Goal: Task Accomplishment & Management: Manage account settings

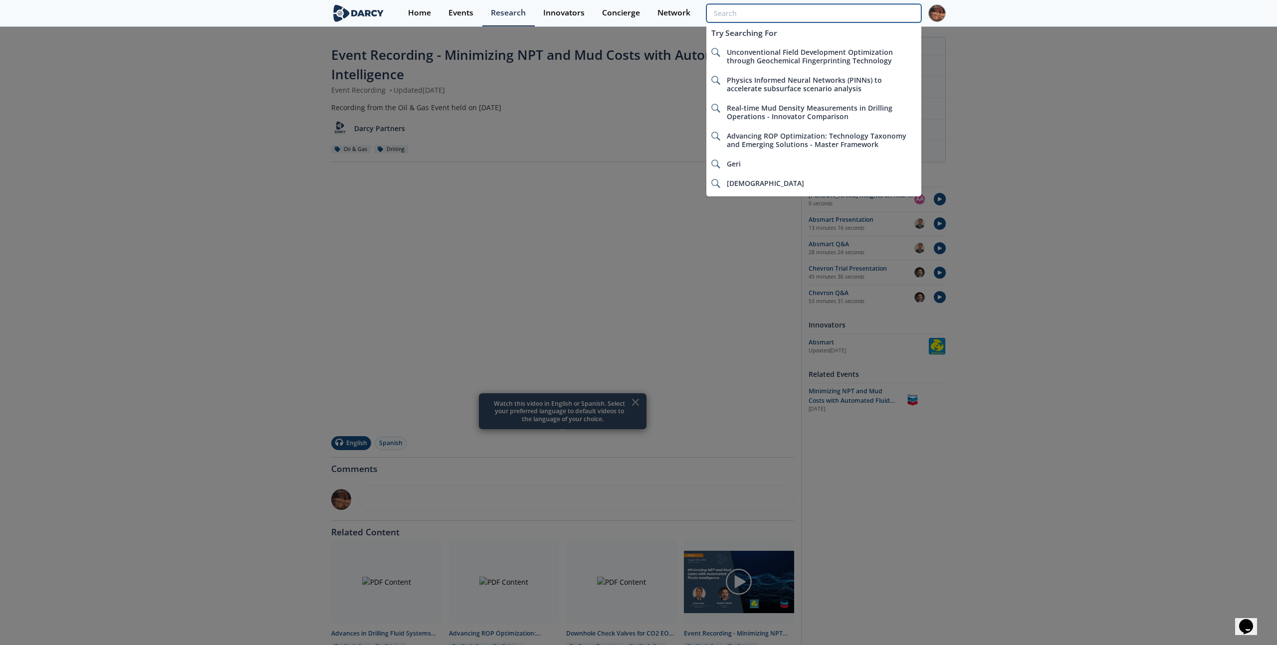
click at [870, 11] on input "search" at bounding box center [813, 13] width 215 height 18
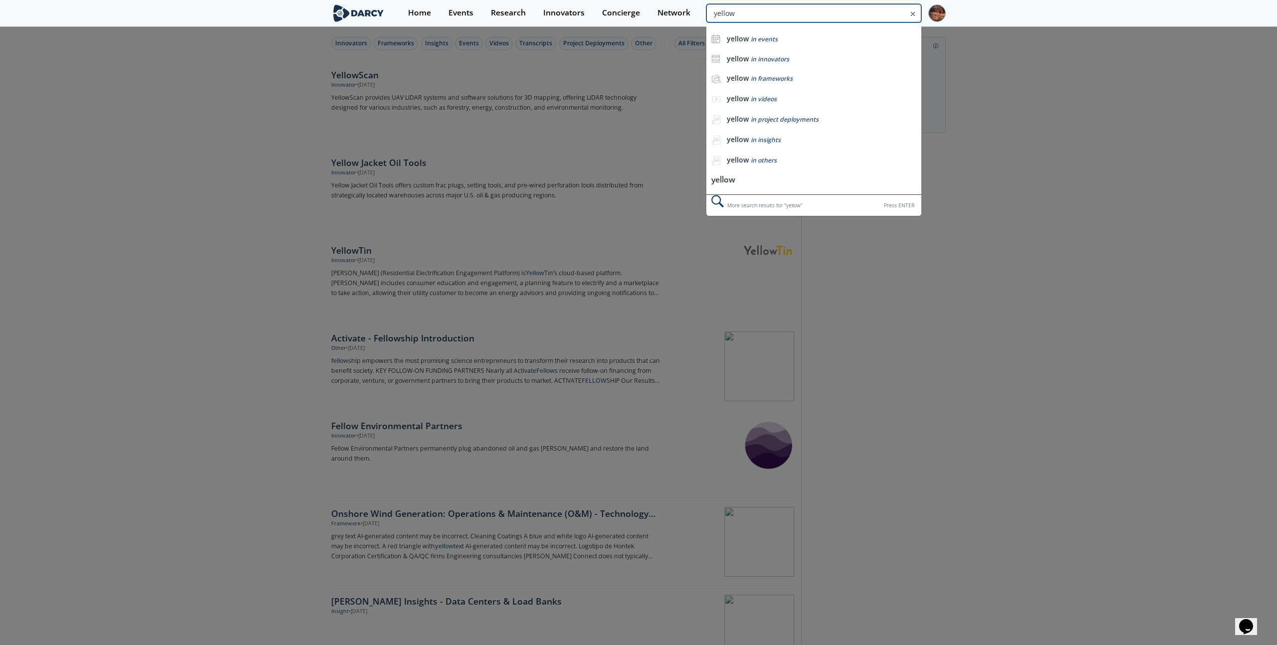
click at [848, 9] on input "yellow" at bounding box center [813, 13] width 215 height 18
type input "cvb"
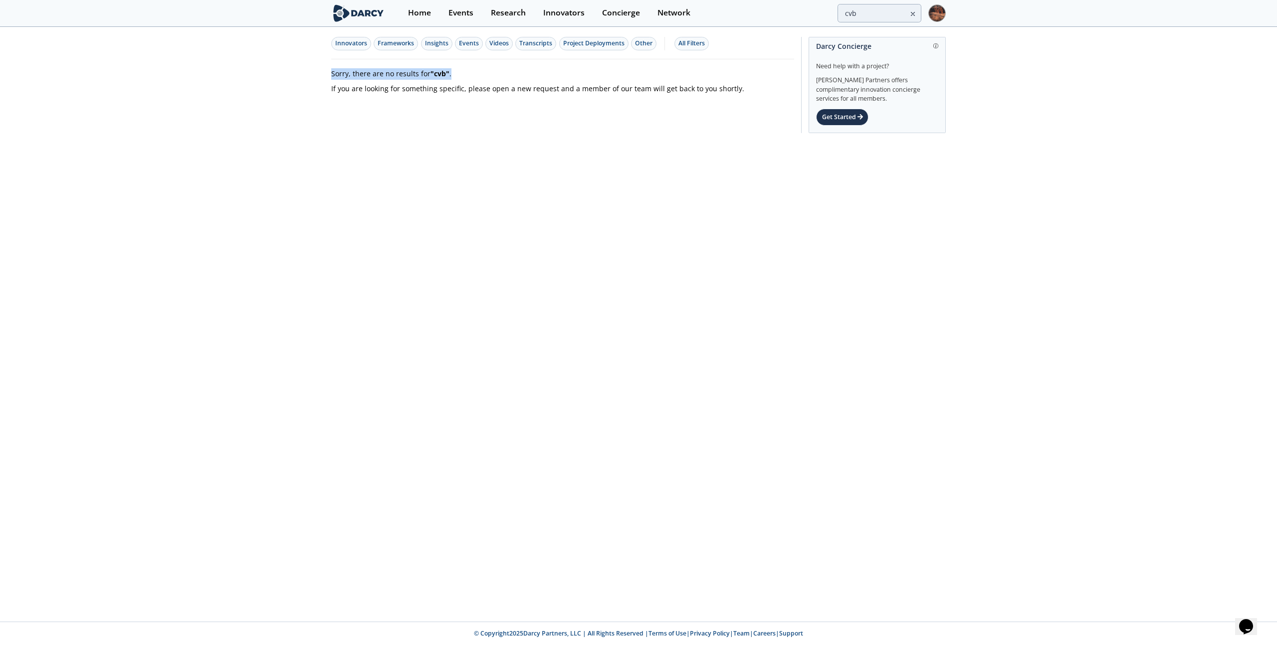
drag, startPoint x: 329, startPoint y: 72, endPoint x: 451, endPoint y: 75, distance: 122.2
click at [451, 75] on div "Innovators Frameworks Insights Events Videos Transcripts Project Deployments Ot…" at bounding box center [638, 87] width 1277 height 119
copy p "Sorry, there are no results for " cvb " ."
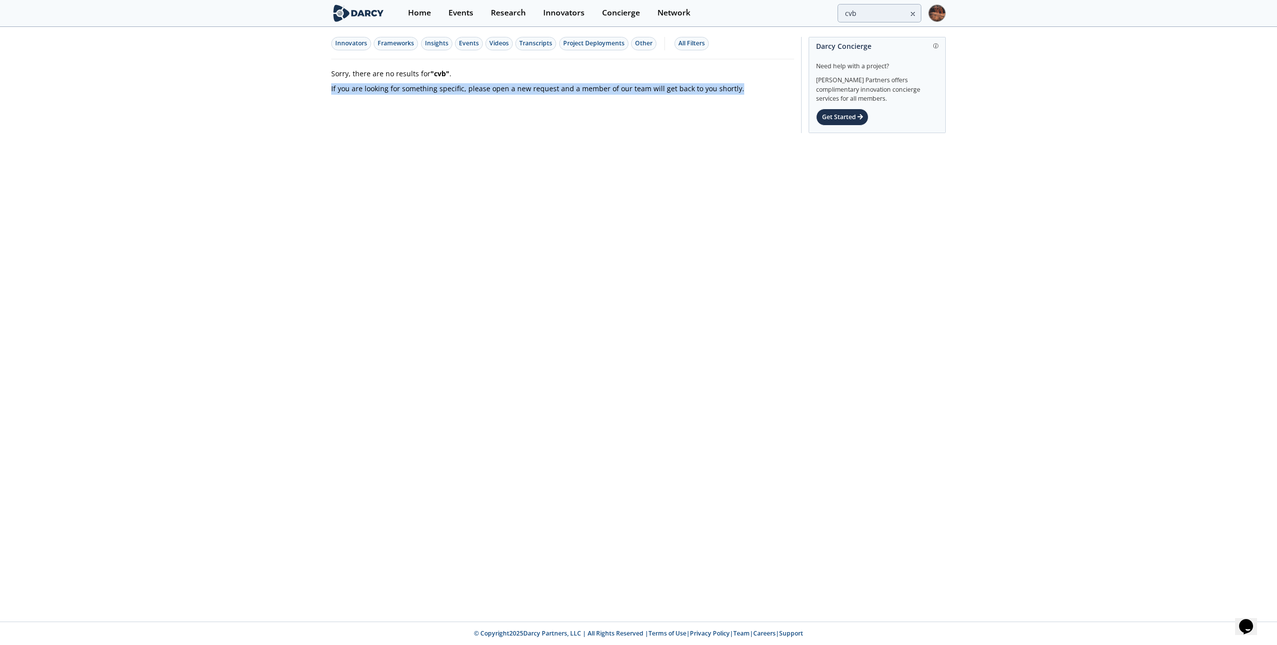
drag, startPoint x: 327, startPoint y: 90, endPoint x: 735, endPoint y: 91, distance: 408.5
click at [735, 91] on div "Innovators Frameworks Insights Events Videos Transcripts Project Deployments Ot…" at bounding box center [638, 87] width 1277 height 119
copy p "If you are looking for something specific, please open a new request and a memb…"
click at [637, 43] on div "Other" at bounding box center [643, 43] width 17 height 9
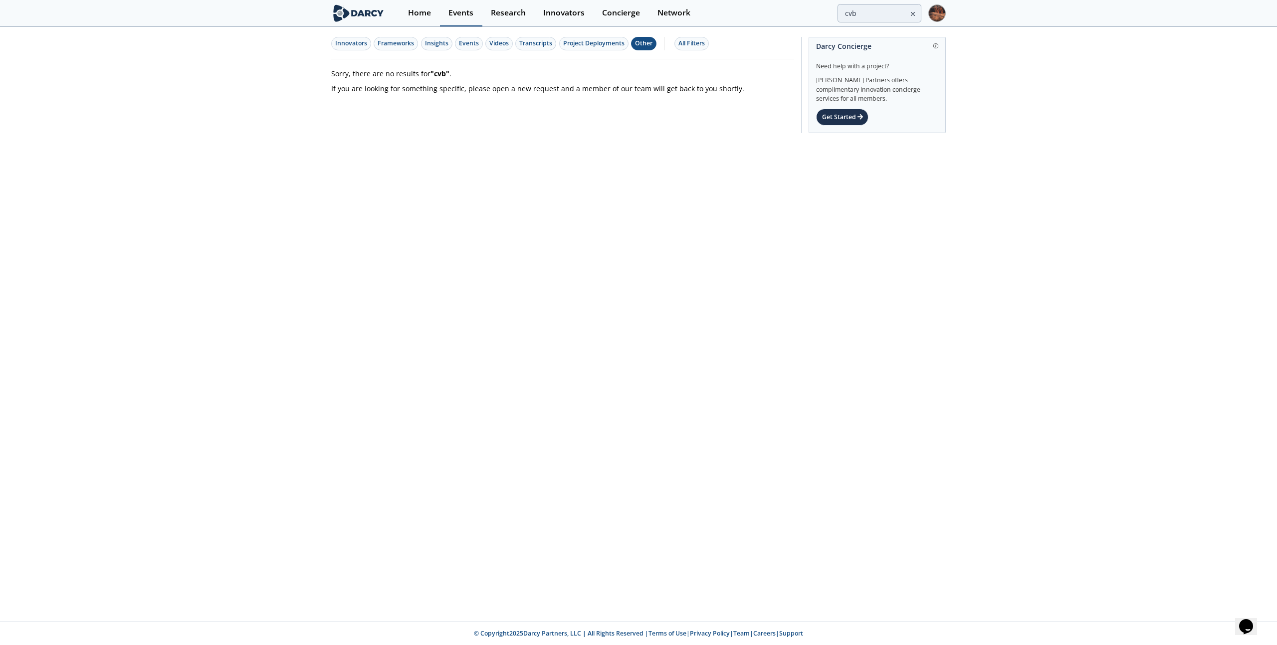
click at [459, 9] on div "Events" at bounding box center [460, 13] width 25 height 8
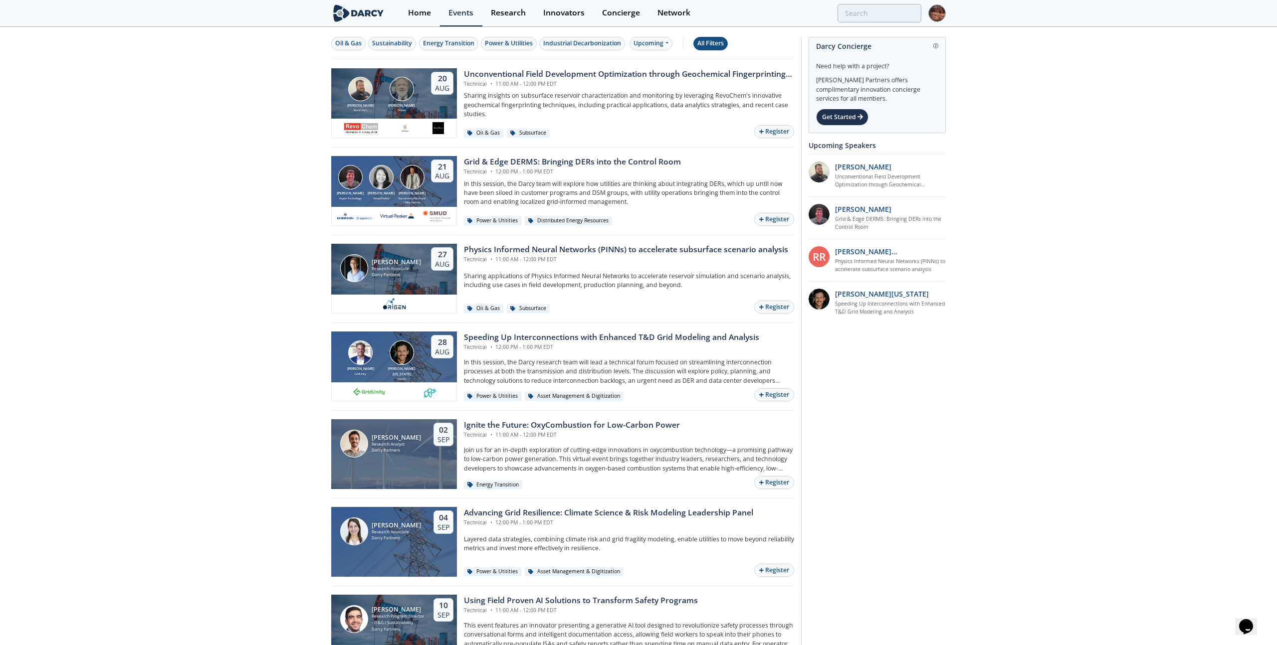
click at [721, 45] on div "All Filters" at bounding box center [710, 43] width 26 height 9
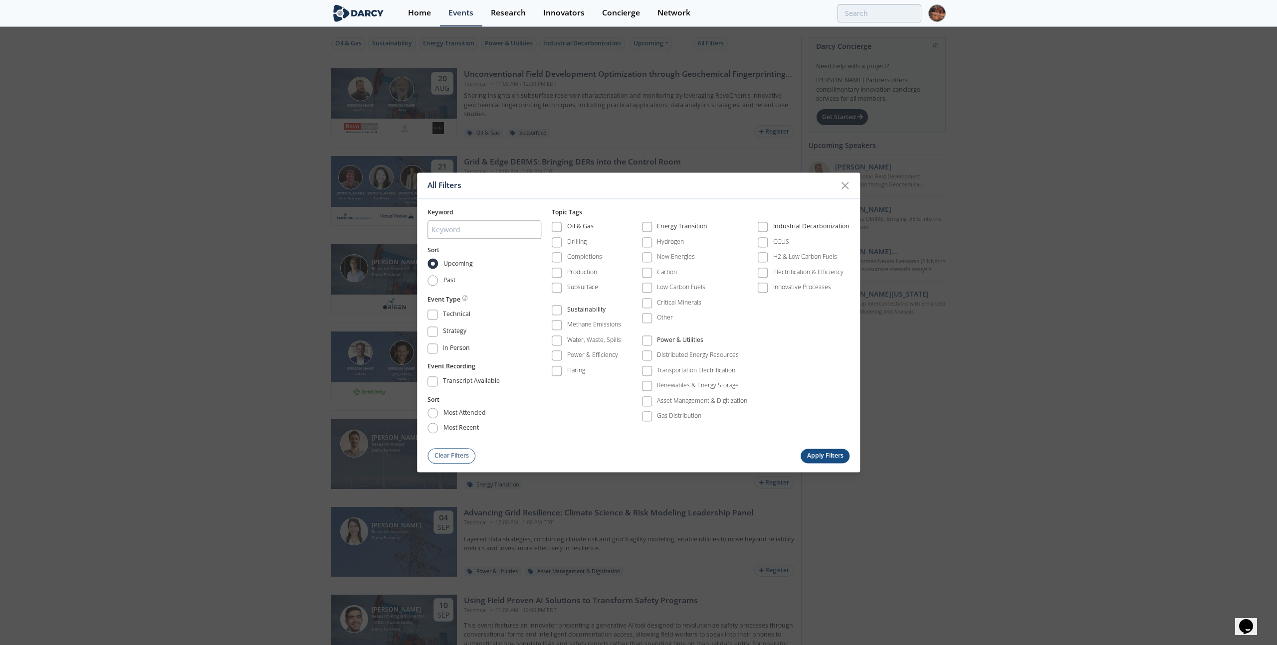
click at [262, 245] on div "All Filters Keyword Sort Upcoming Past Event Type Technical Strategy In Person …" at bounding box center [638, 322] width 1277 height 645
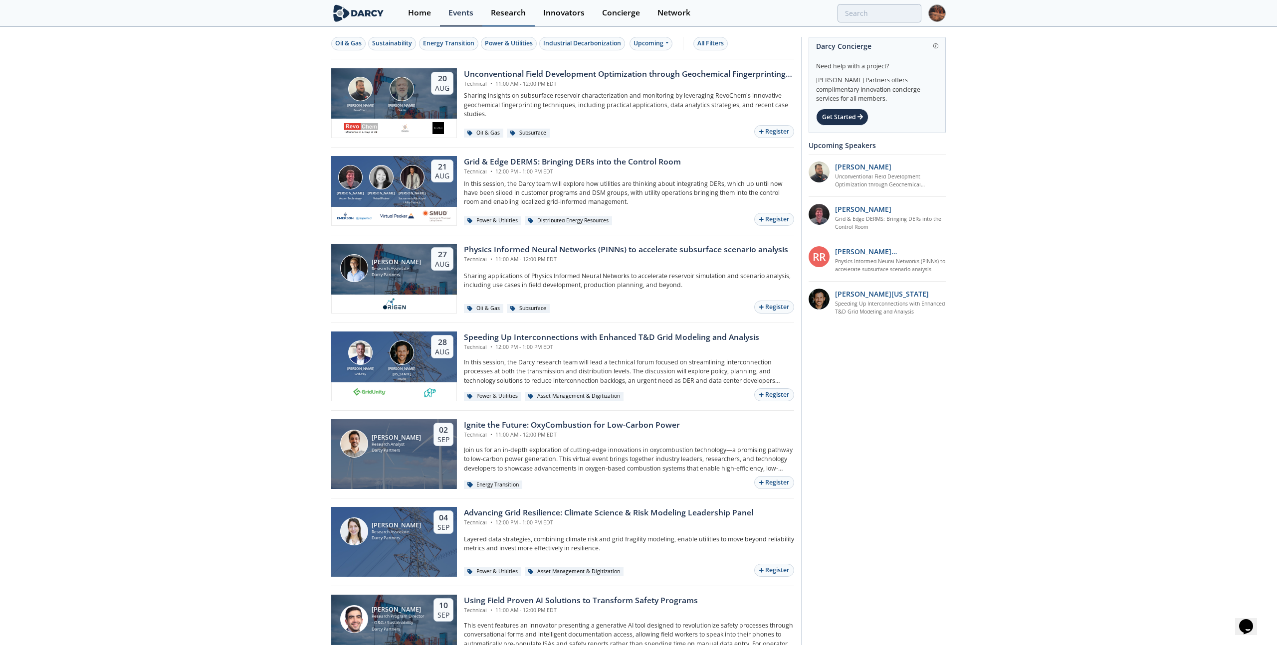
click at [491, 14] on div "Research" at bounding box center [508, 13] width 35 height 8
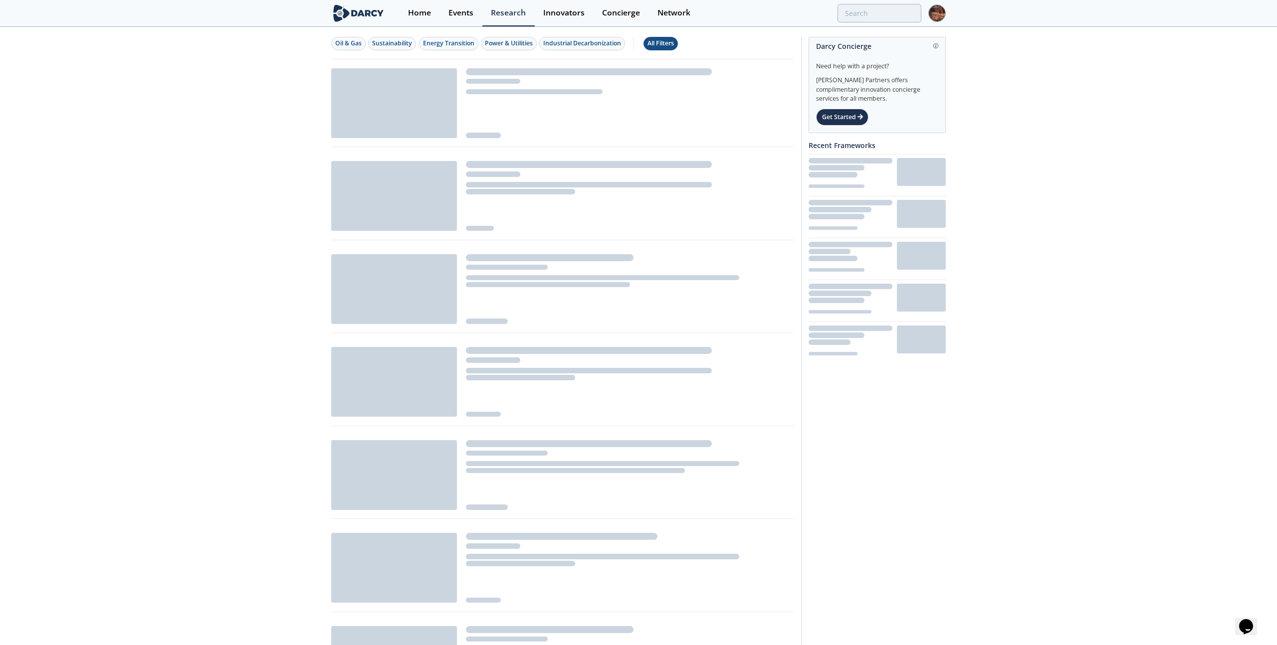
click at [655, 42] on div "All Filters" at bounding box center [660, 43] width 26 height 9
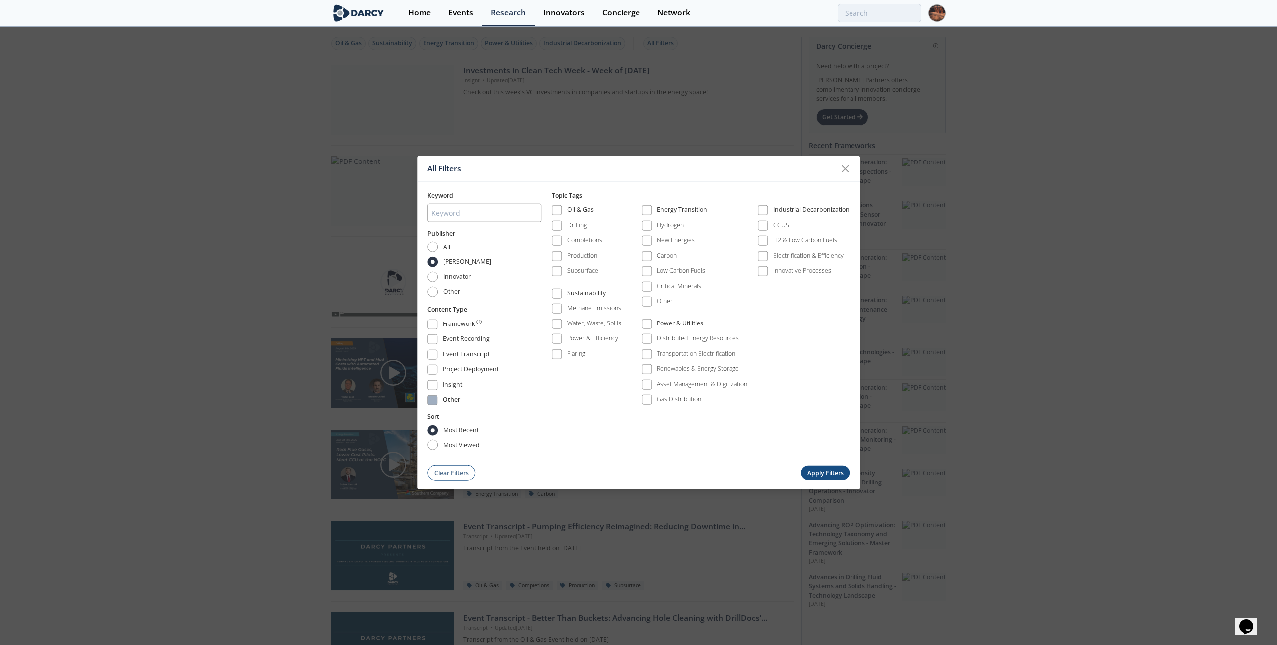
click at [443, 396] on div "Other" at bounding box center [451, 402] width 17 height 12
click at [555, 355] on span at bounding box center [556, 354] width 7 height 7
click at [437, 286] on li "Innovator" at bounding box center [484, 279] width 114 height 15
click at [436, 290] on input "Other" at bounding box center [432, 292] width 10 height 10
radio input "true"
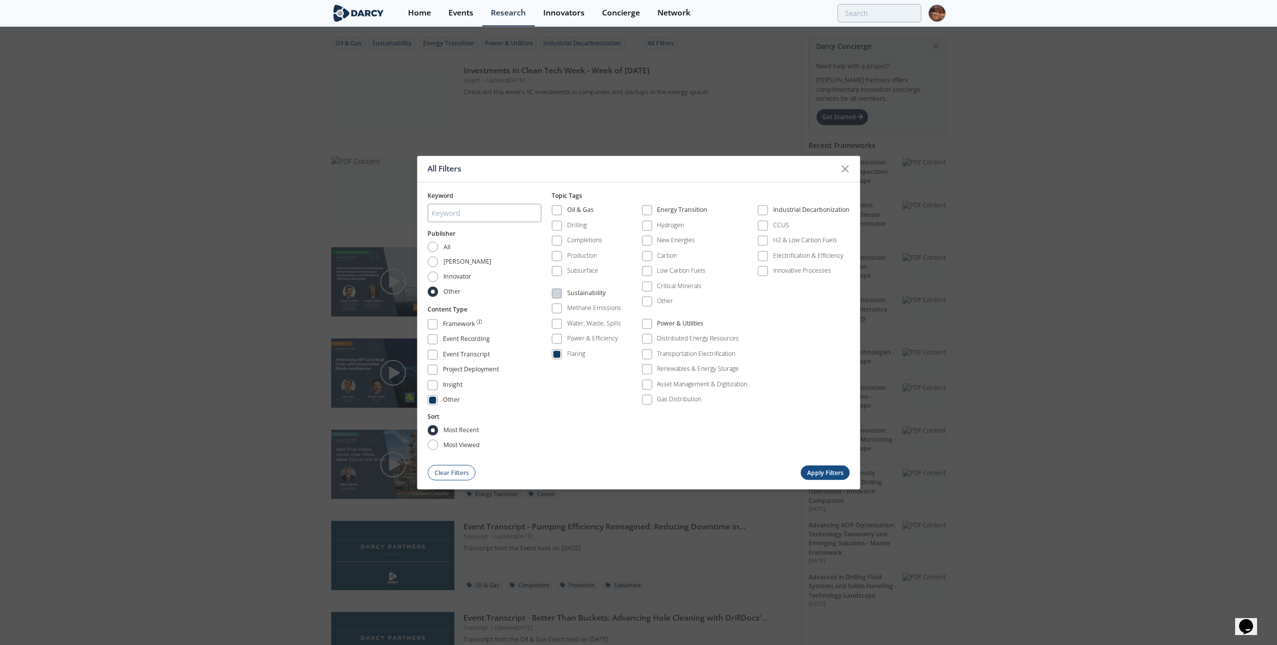
click at [823, 470] on button "Apply Filters" at bounding box center [825, 473] width 49 height 14
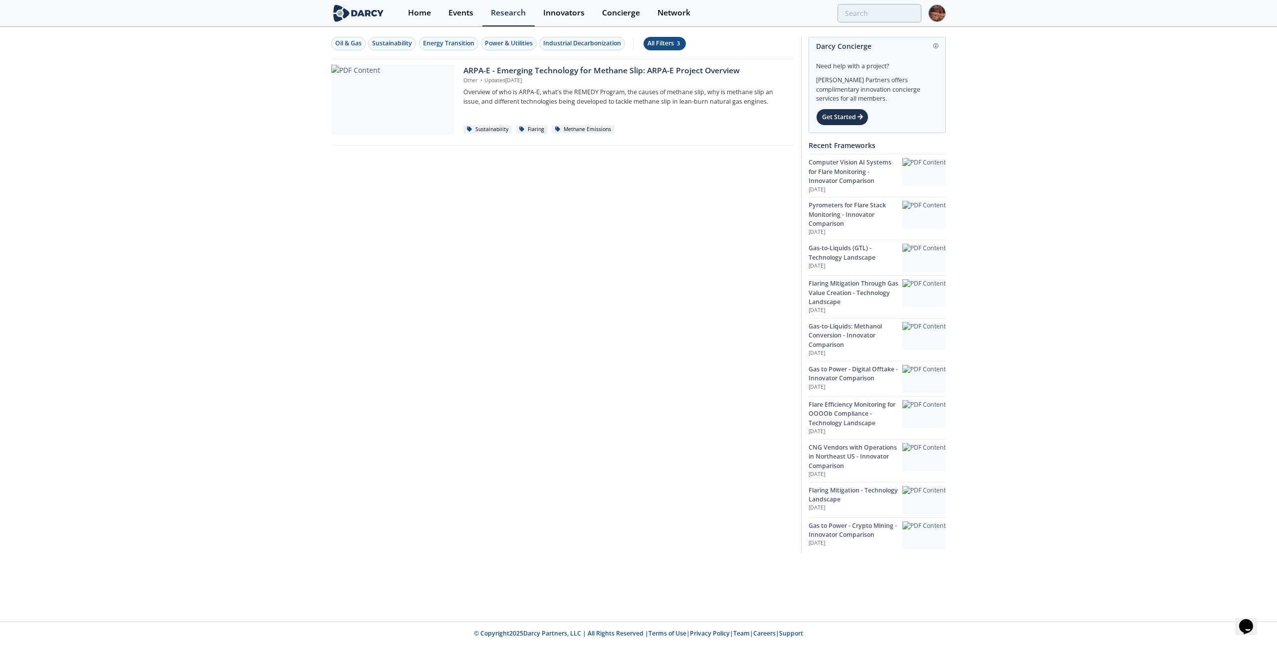
click at [654, 41] on div "All Filters 3" at bounding box center [664, 43] width 34 height 9
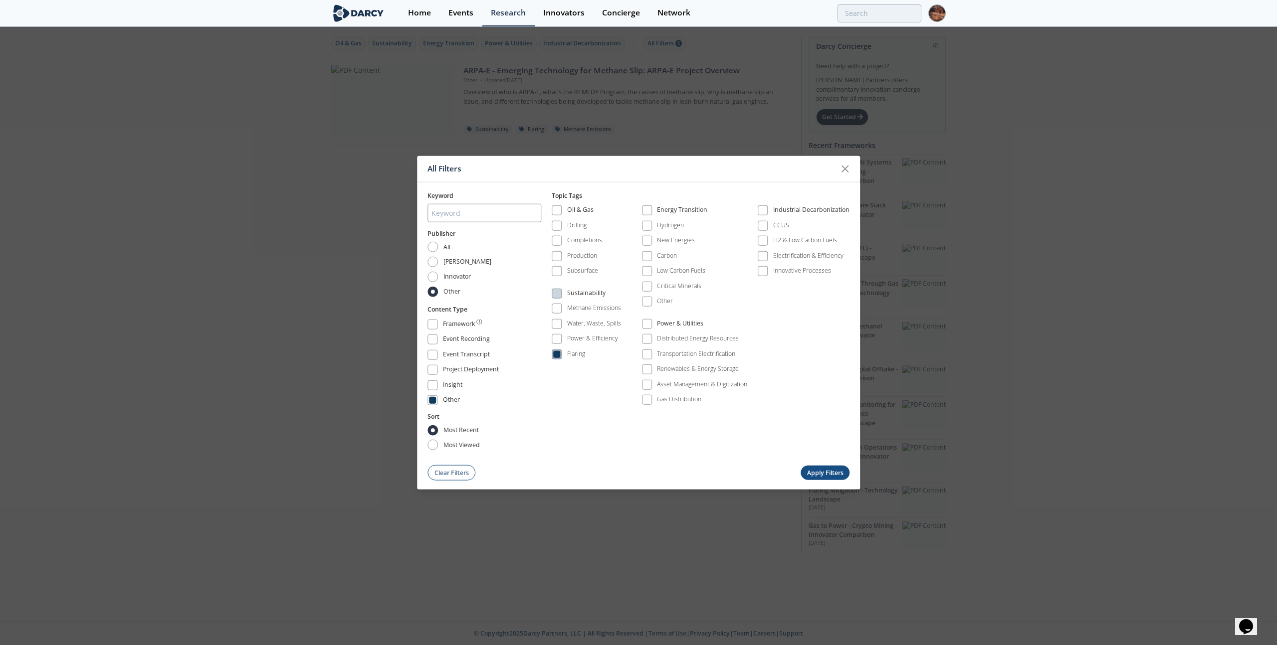
click at [560, 356] on span at bounding box center [556, 354] width 7 height 7
click at [643, 286] on span at bounding box center [646, 286] width 7 height 7
click at [819, 473] on button "Apply Filters" at bounding box center [825, 473] width 49 height 14
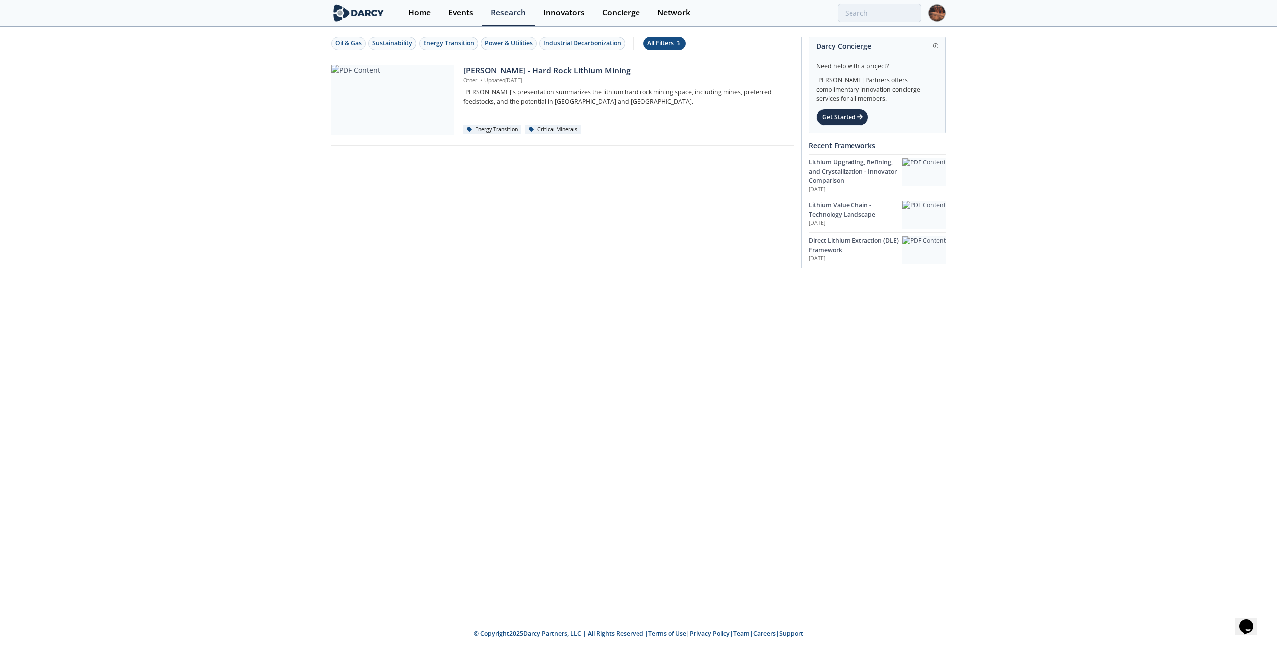
click at [659, 46] on div "All Filters 3" at bounding box center [664, 43] width 34 height 9
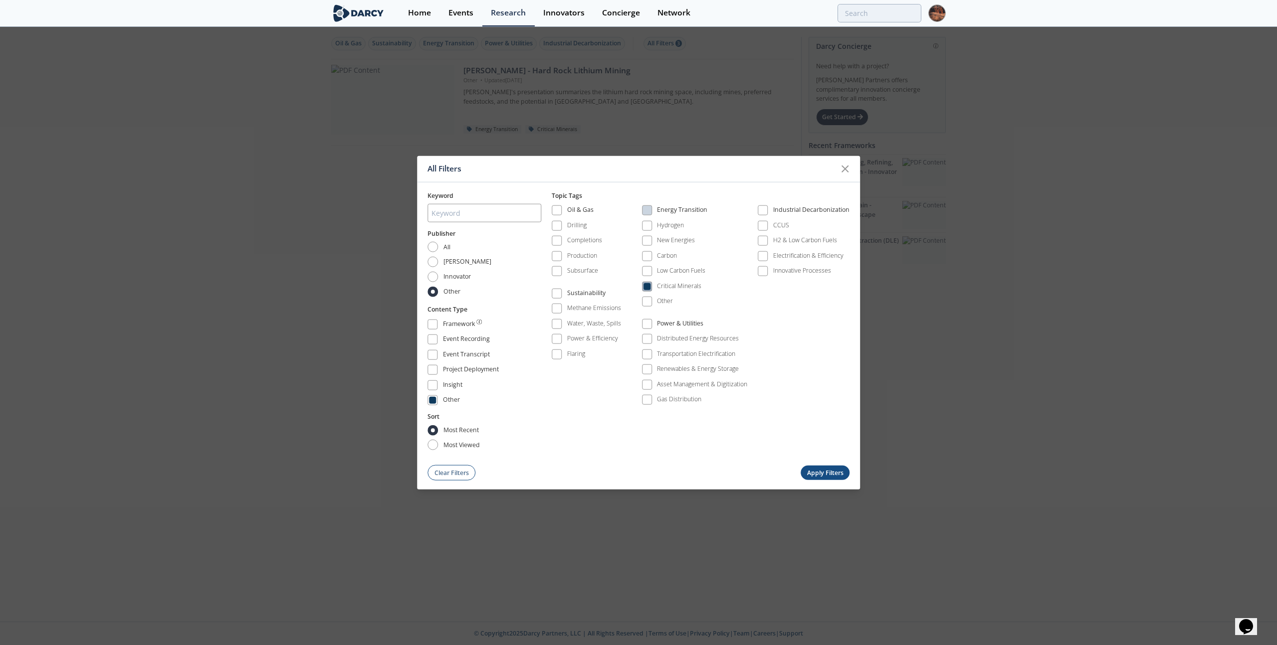
click at [644, 286] on span at bounding box center [646, 286] width 7 height 7
click at [763, 224] on span at bounding box center [762, 225] width 7 height 7
click at [811, 473] on button "Apply Filters" at bounding box center [825, 473] width 49 height 14
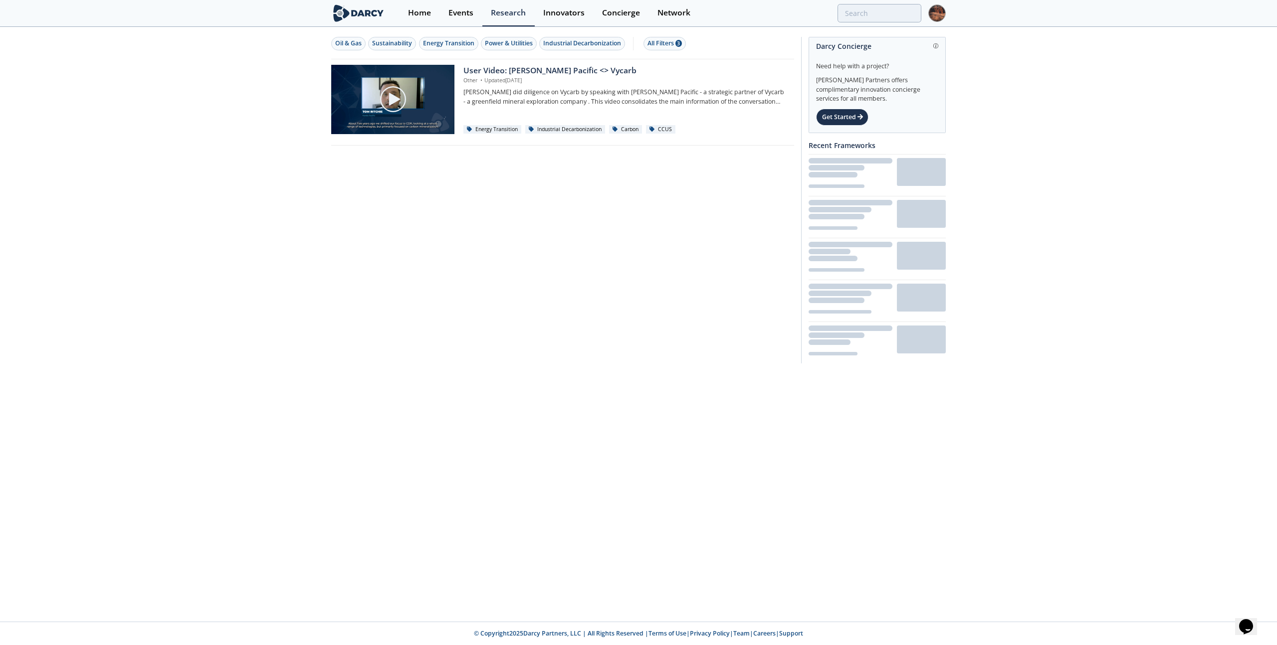
click at [667, 33] on div "Oil & Gas Sustainability Energy Transition Power & Utilities Industrial Decarbo…" at bounding box center [562, 43] width 463 height 31
click at [662, 44] on div "All Filters 3" at bounding box center [664, 43] width 34 height 9
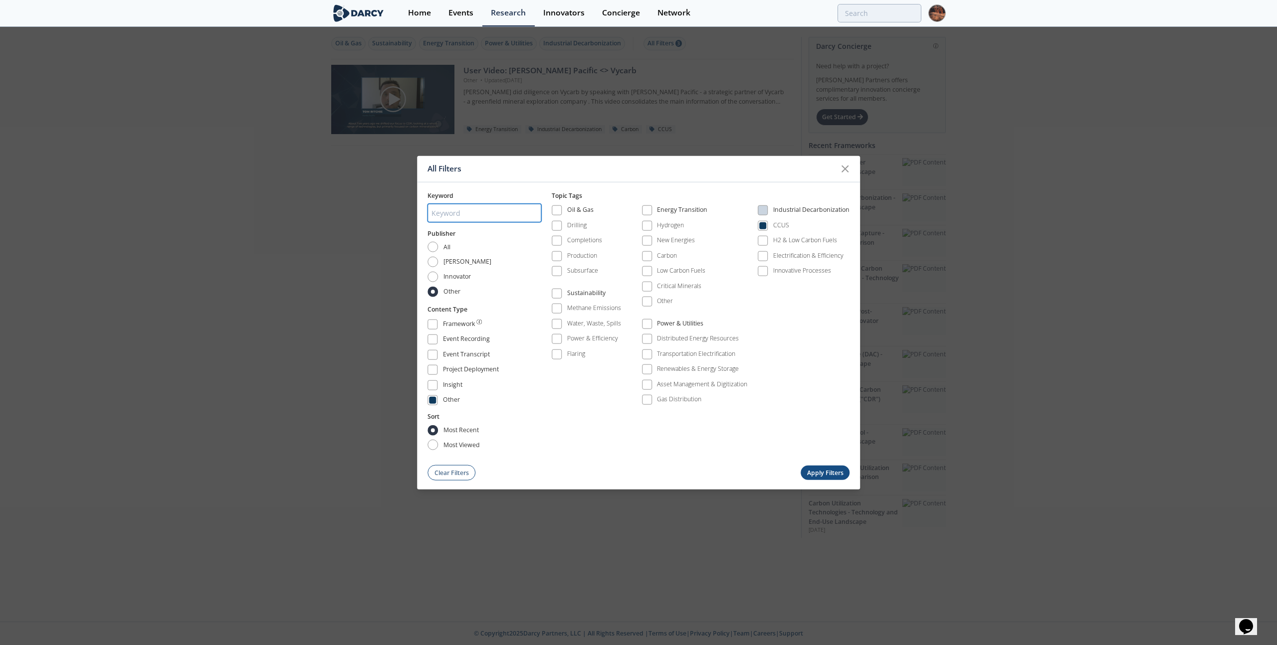
click at [444, 211] on input "search" at bounding box center [484, 213] width 114 height 18
type input "sdf"
click at [817, 473] on button "Apply Filters" at bounding box center [825, 473] width 49 height 14
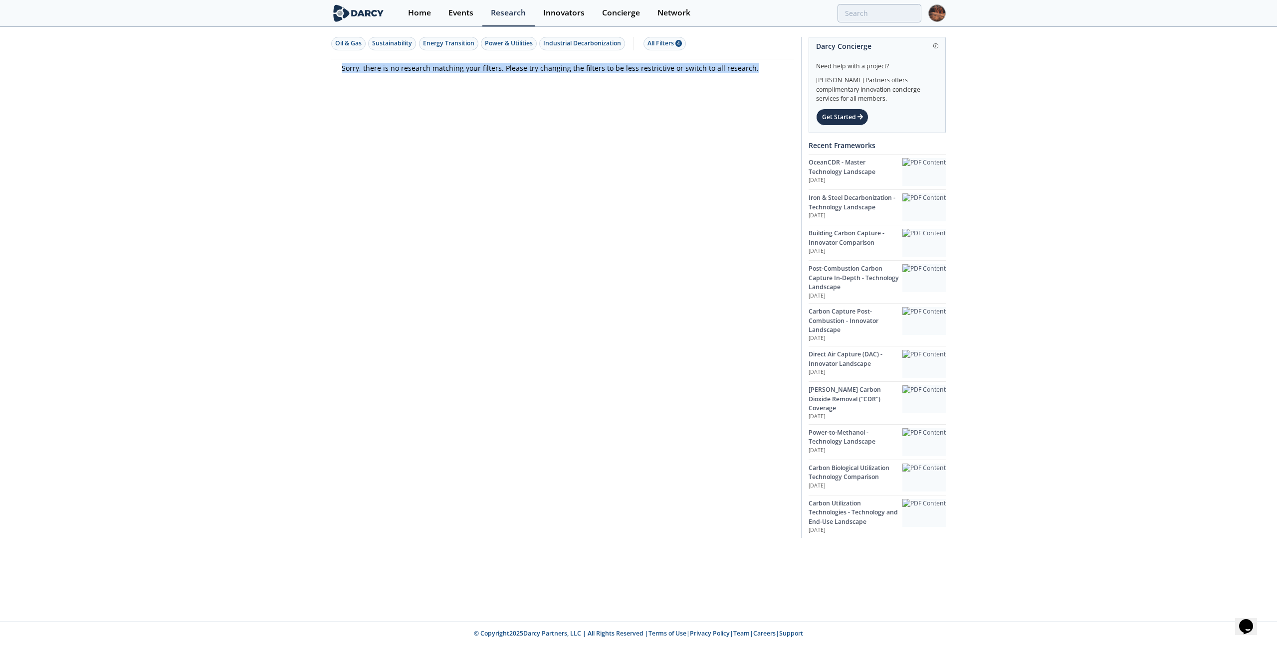
drag, startPoint x: 331, startPoint y: 64, endPoint x: 760, endPoint y: 68, distance: 429.0
click at [760, 68] on div "Sorry, there is no research matching your filters. Please try changing the filt…" at bounding box center [562, 68] width 463 height 10
copy p "Sorry, there is no research matching your filters. Please try changing the filt…"
click at [698, 156] on section "Oil & Gas Sustainability Energy Transition Power & Utilities Industrial Decarbo…" at bounding box center [562, 283] width 463 height 510
click at [459, 13] on div "Events" at bounding box center [460, 13] width 25 height 8
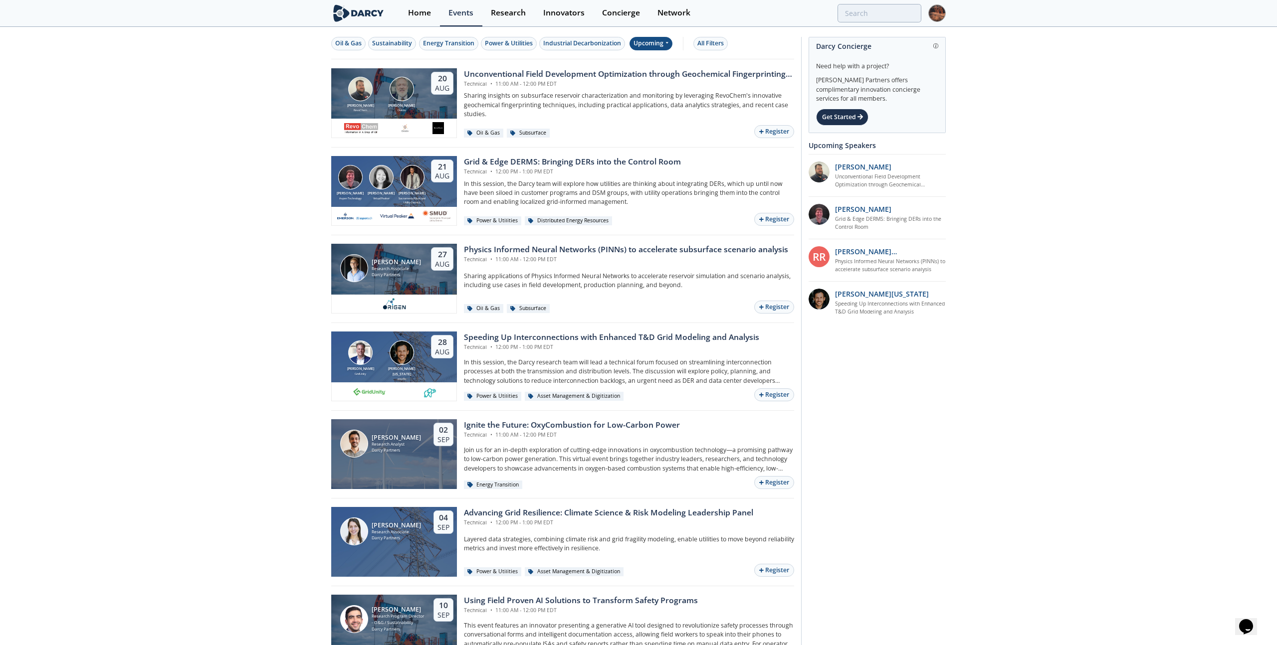
click at [667, 48] on div "Upcoming" at bounding box center [650, 43] width 43 height 13
click at [704, 43] on div "All Filters" at bounding box center [710, 43] width 26 height 9
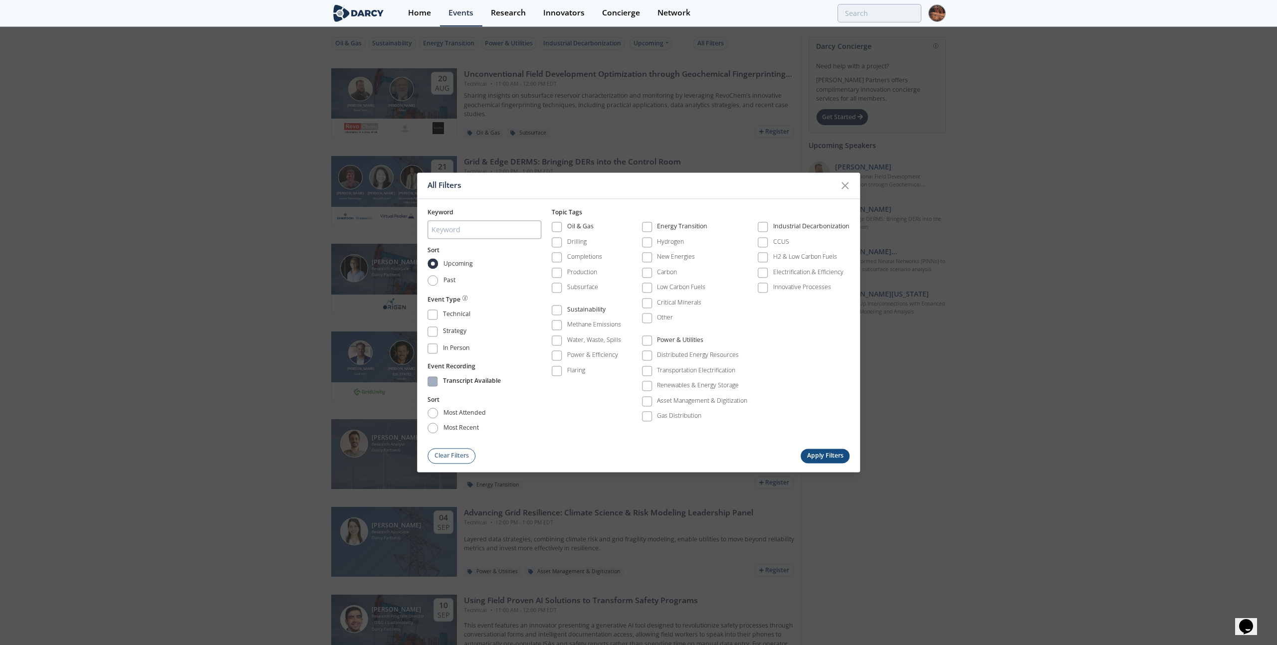
click at [432, 383] on span at bounding box center [432, 382] width 7 height 7
click at [818, 452] on button "Apply Filters" at bounding box center [825, 456] width 49 height 14
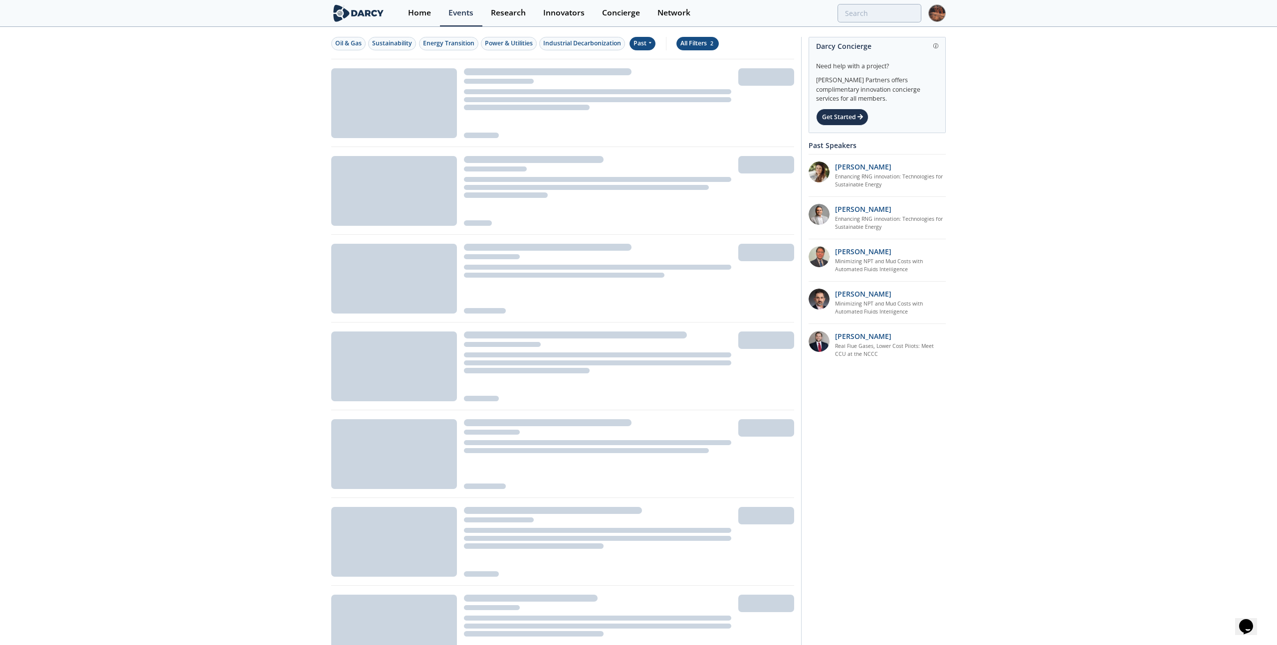
click at [694, 45] on div "All Filters 2" at bounding box center [697, 43] width 34 height 9
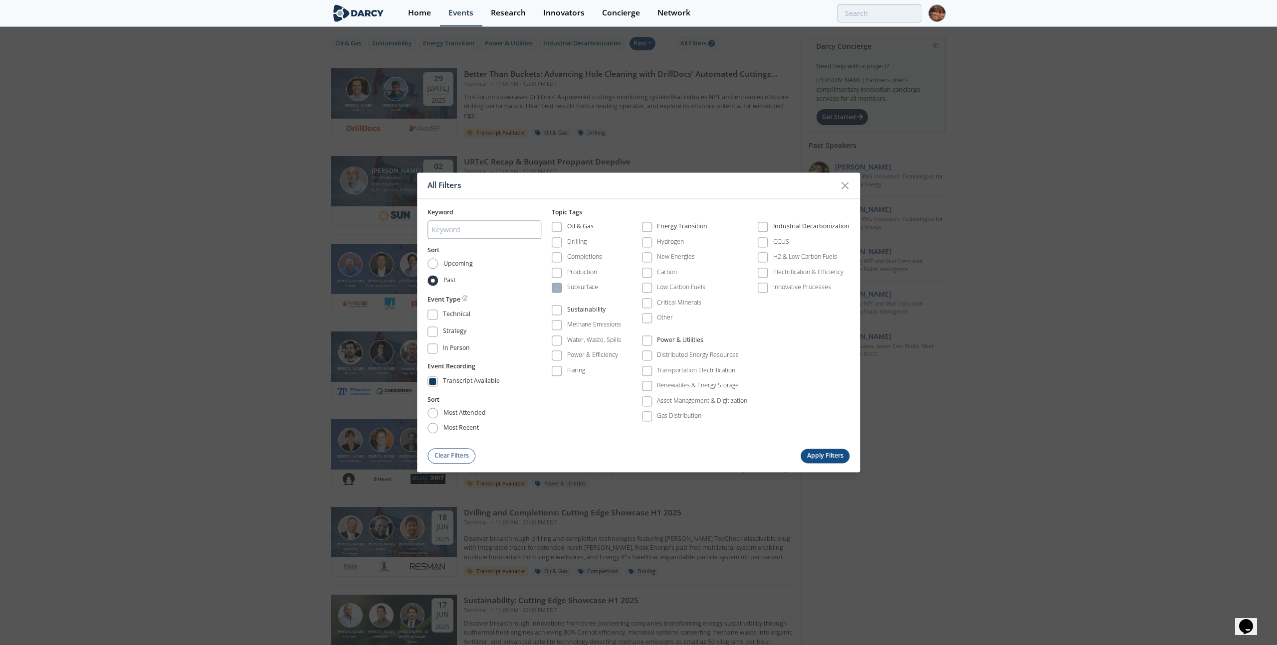
click at [555, 290] on span at bounding box center [556, 288] width 7 height 7
click at [427, 265] on div "Keyword Sort Upcoming Past Event Type Technical Strategy In Person Event Record…" at bounding box center [638, 331] width 443 height 265
click at [428, 264] on input "Upcoming" at bounding box center [432, 264] width 10 height 10
radio input "true"
click at [822, 454] on button "Apply Filters" at bounding box center [825, 456] width 49 height 14
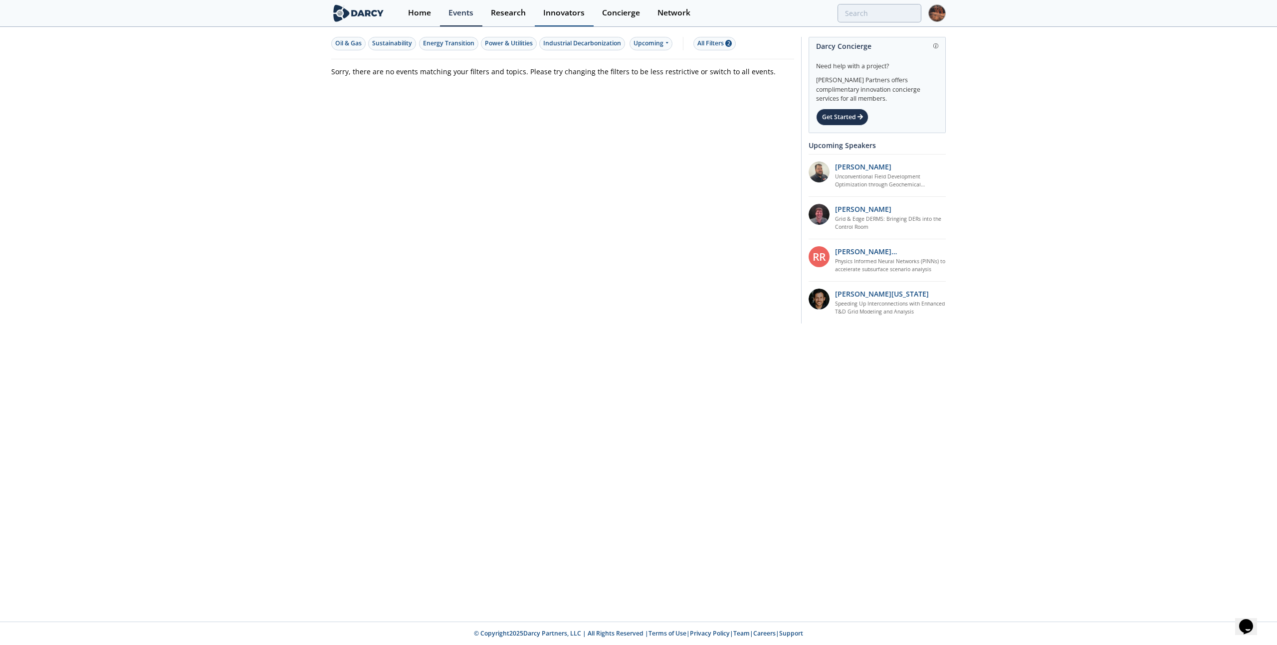
click at [582, 16] on div "Innovators" at bounding box center [563, 13] width 41 height 8
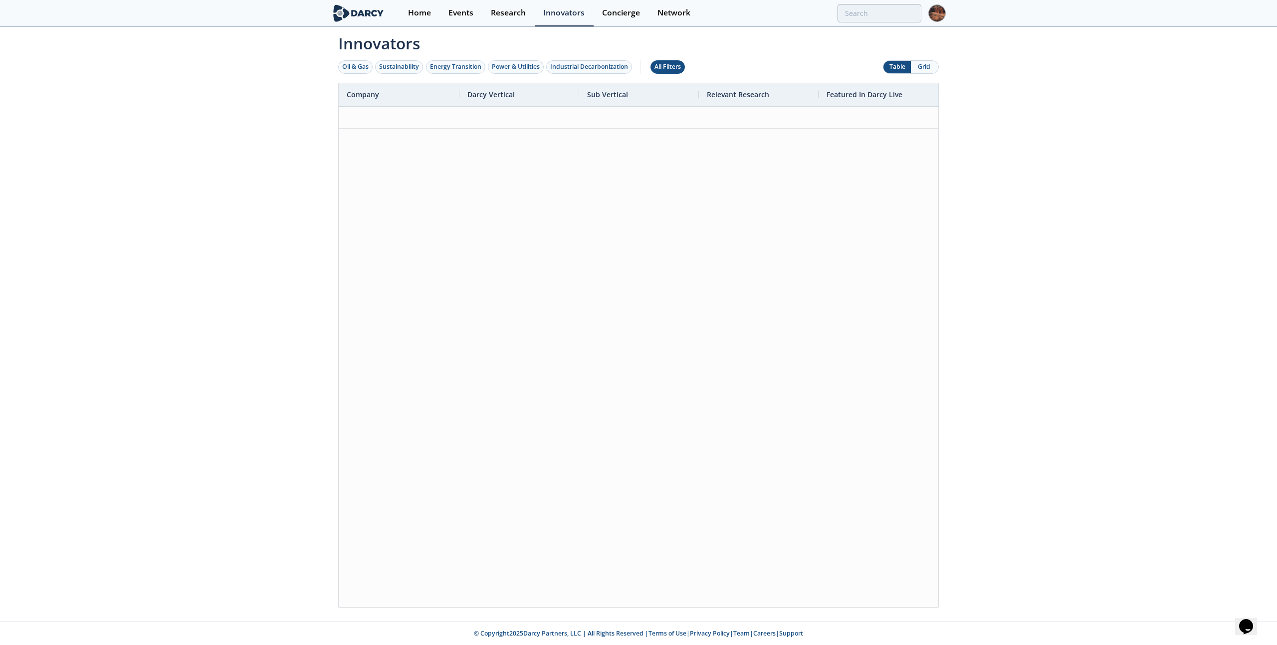
click at [679, 71] on div "All Filters" at bounding box center [667, 66] width 26 height 9
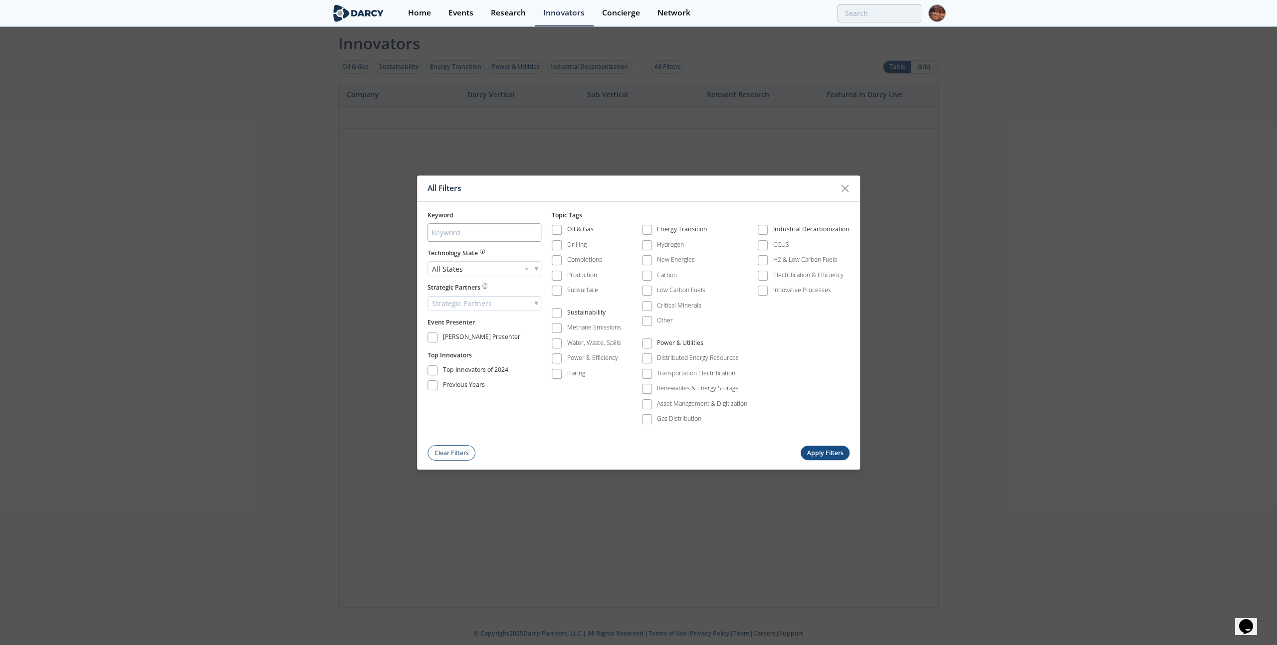
click at [461, 305] on span "Strategic Partners" at bounding box center [462, 304] width 60 height 14
type input "combocu"
click at [456, 328] on div "combocu" at bounding box center [484, 319] width 113 height 17
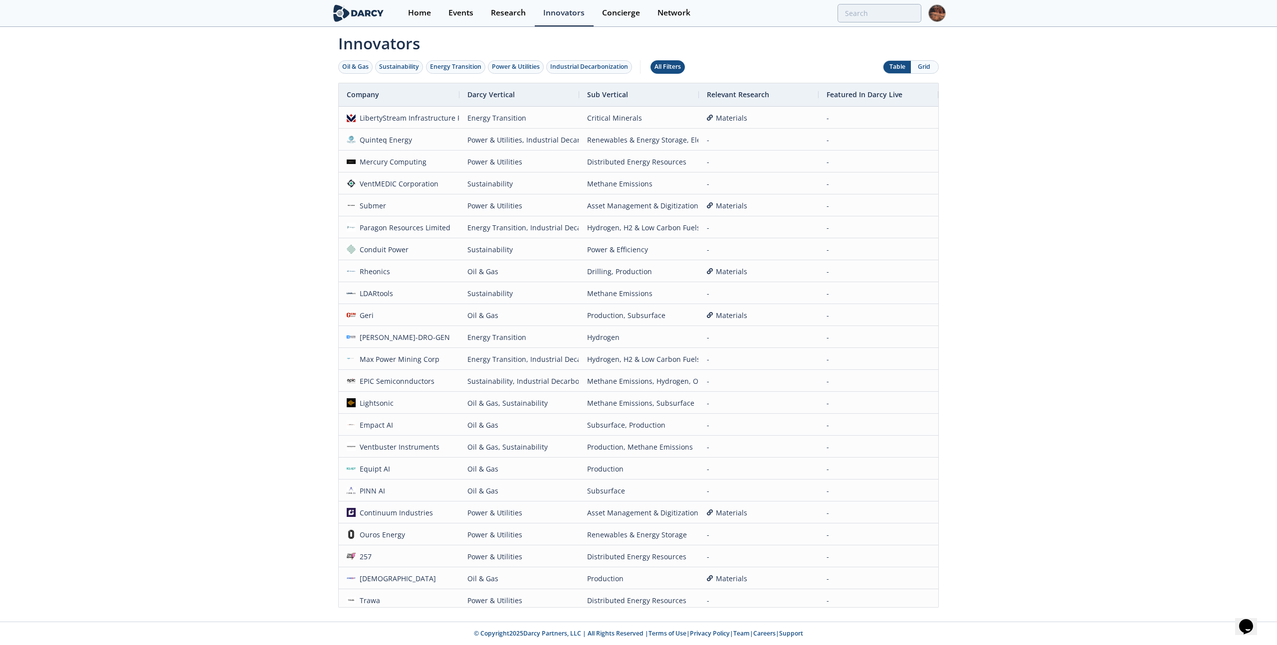
click at [669, 68] on div "All Filters" at bounding box center [667, 66] width 26 height 9
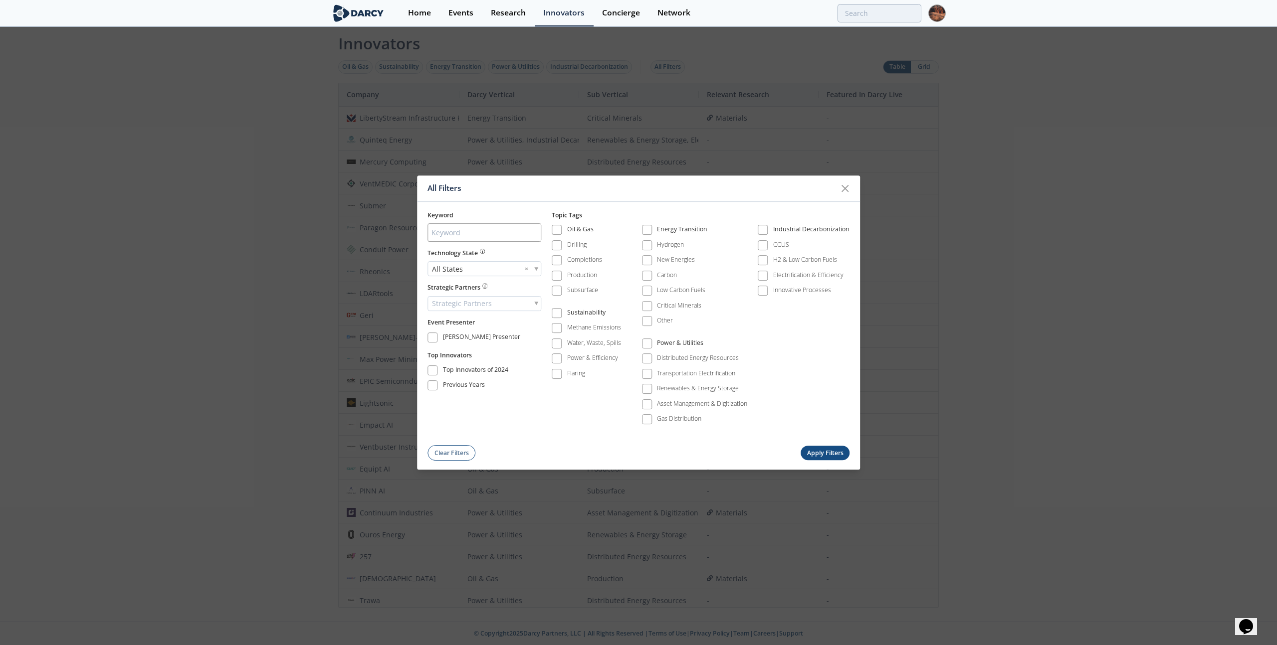
click at [459, 300] on span "Strategic Partners" at bounding box center [462, 304] width 60 height 14
type input "combocu"
click at [431, 370] on span at bounding box center [432, 370] width 7 height 7
click at [558, 360] on span at bounding box center [556, 359] width 7 height 7
click at [827, 454] on button "Apply Filters" at bounding box center [825, 453] width 49 height 14
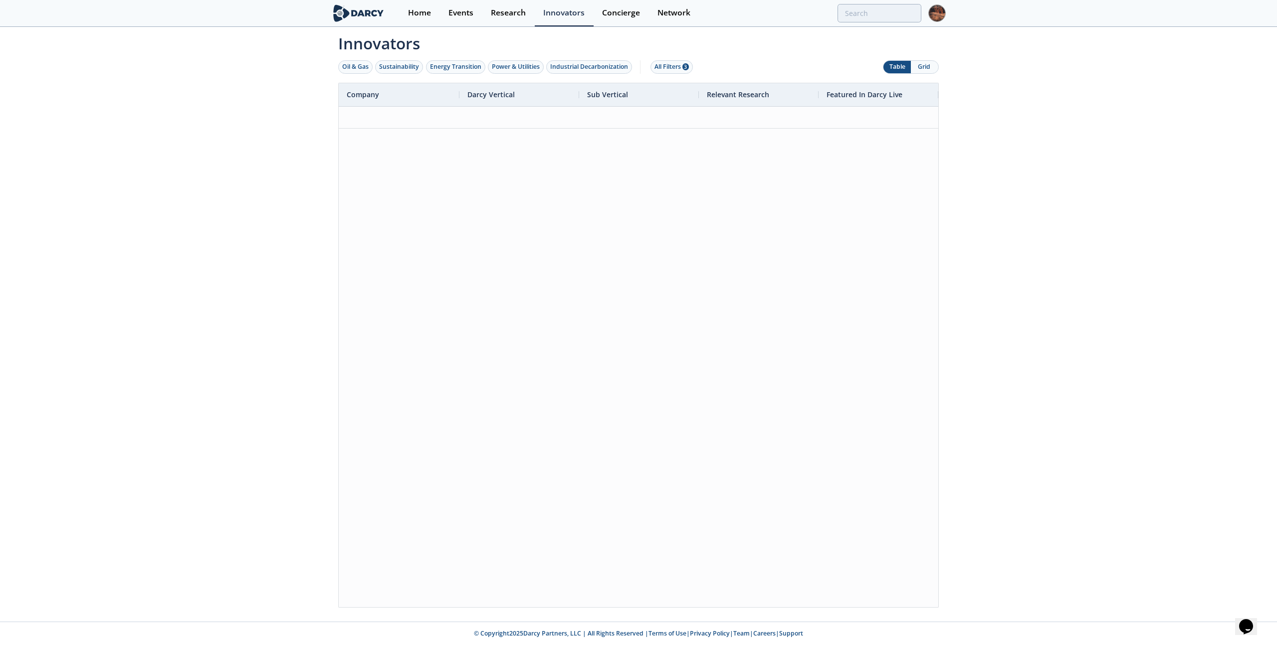
click at [921, 68] on button "Grid" at bounding box center [924, 67] width 27 height 12
click at [620, 15] on div "Concierge" at bounding box center [621, 13] width 38 height 8
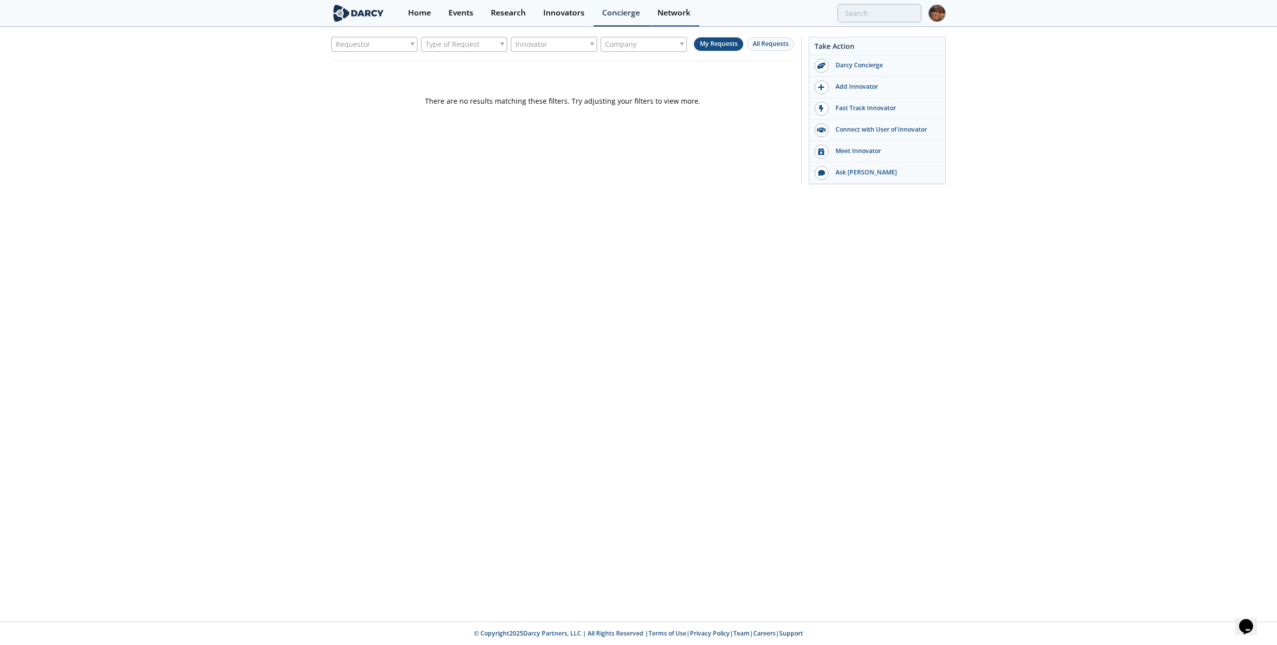
click at [685, 12] on div "Network" at bounding box center [673, 13] width 33 height 8
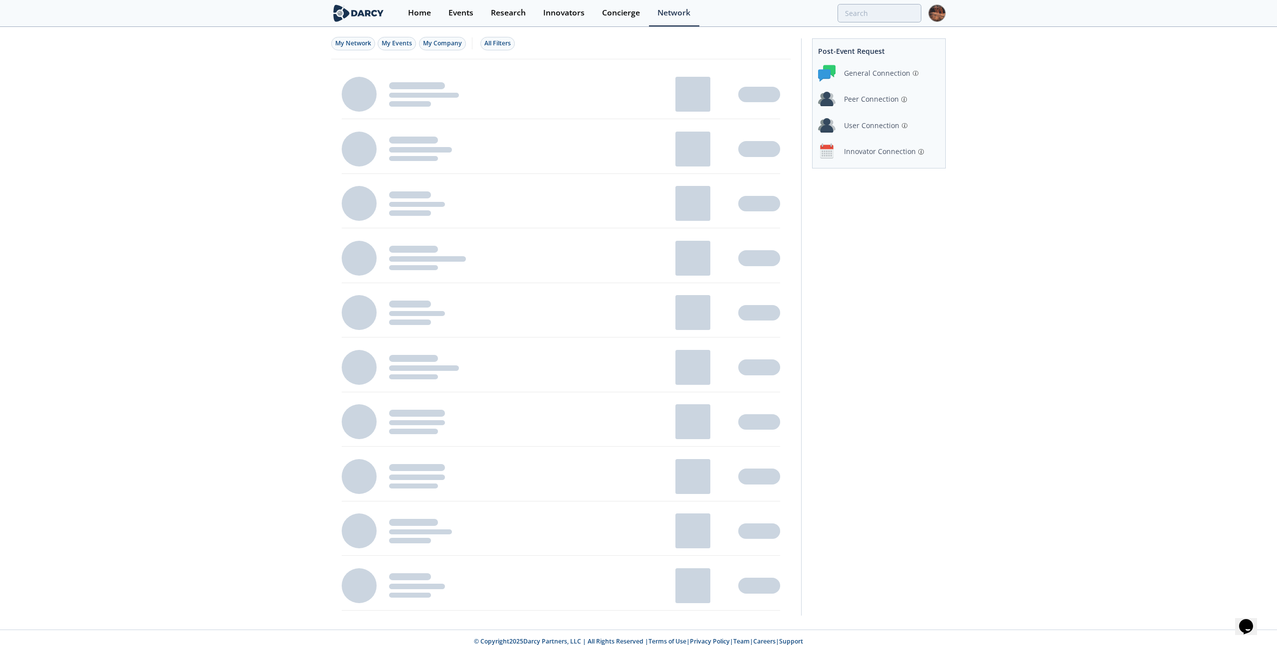
click at [932, 9] on img at bounding box center [936, 12] width 17 height 17
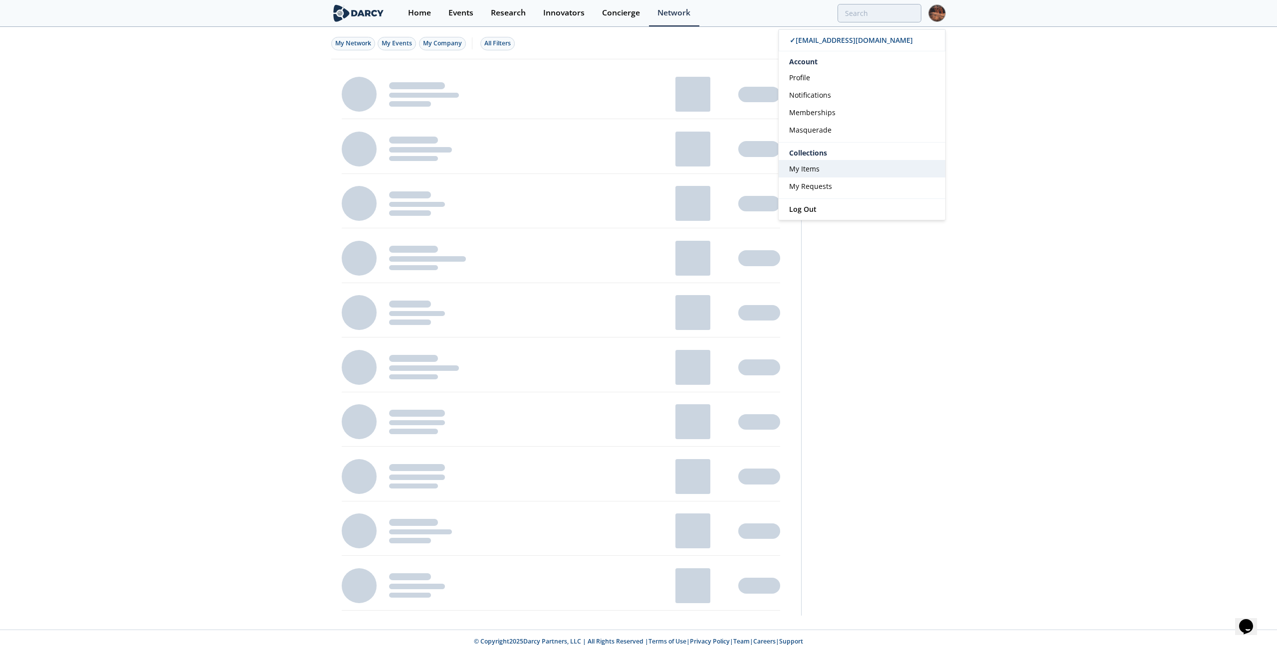
click at [872, 171] on link "My Items" at bounding box center [862, 168] width 167 height 17
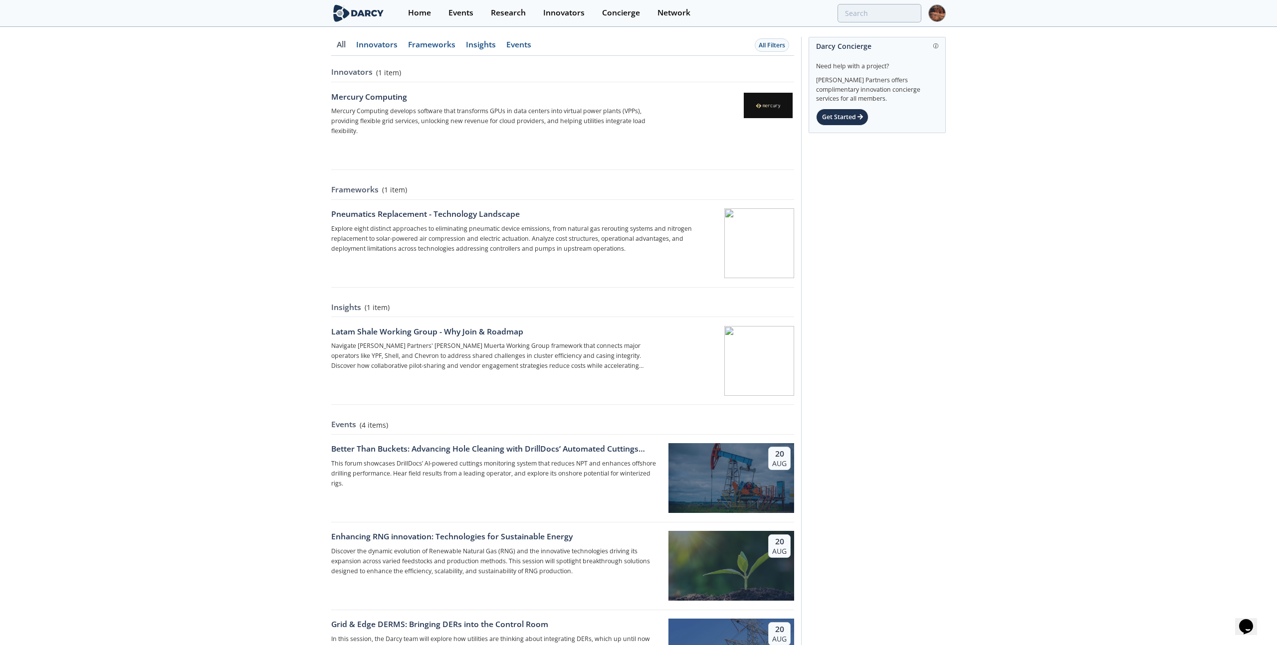
click at [935, 14] on img at bounding box center [936, 12] width 17 height 17
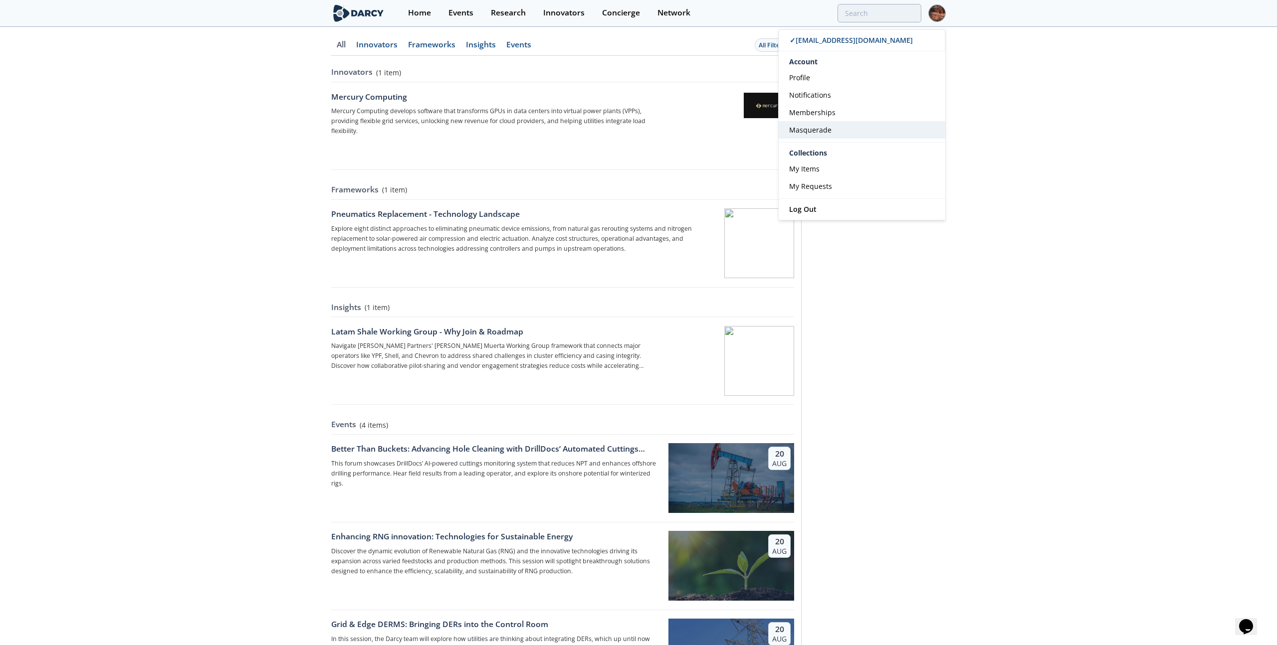
click at [810, 128] on span "Masquerade" at bounding box center [810, 129] width 42 height 9
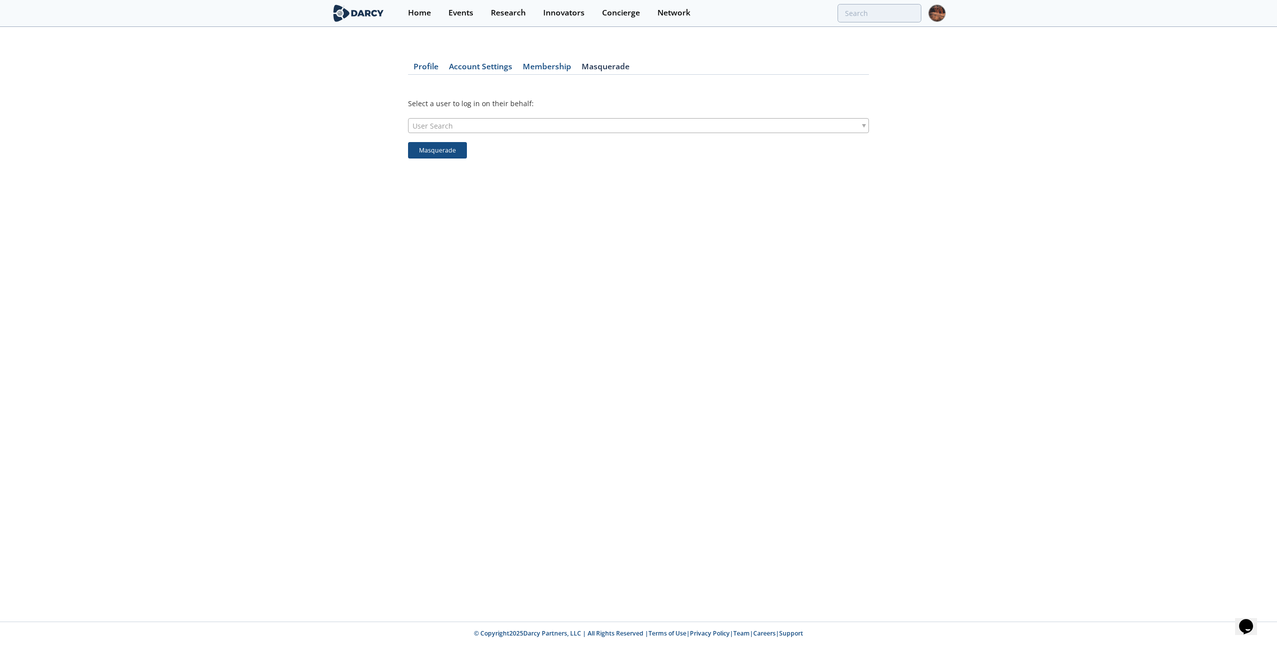
click at [546, 128] on div "User Search" at bounding box center [638, 125] width 461 height 15
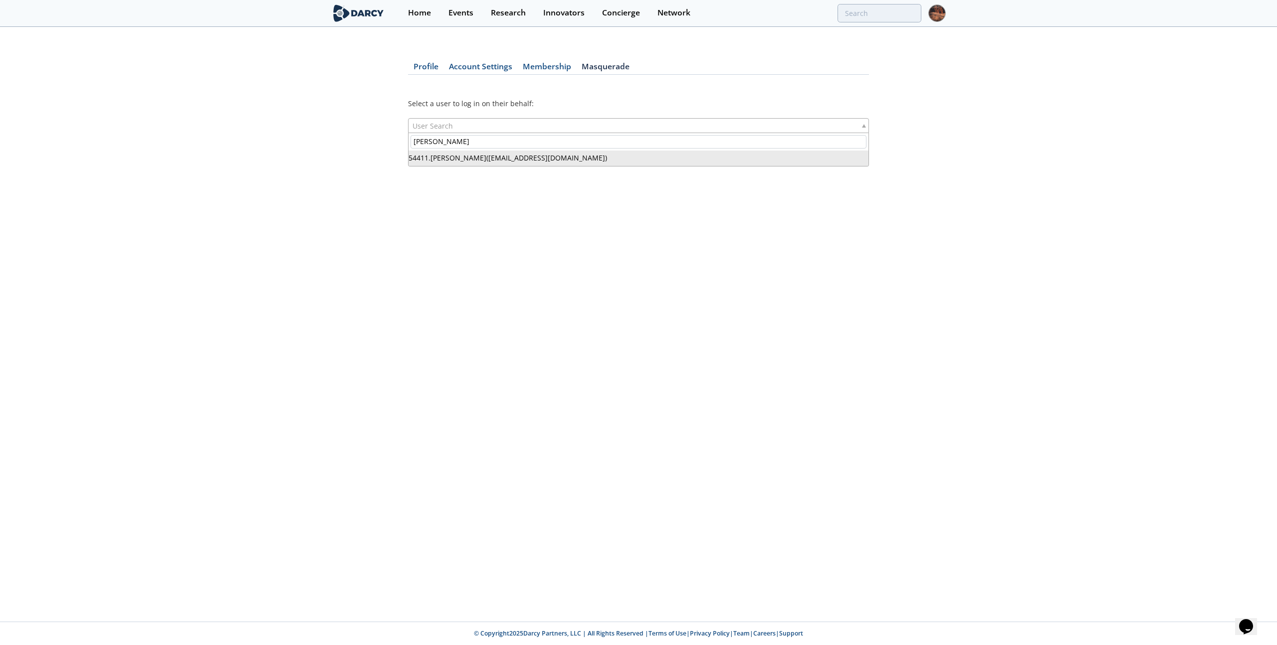
type input "jack palmer"
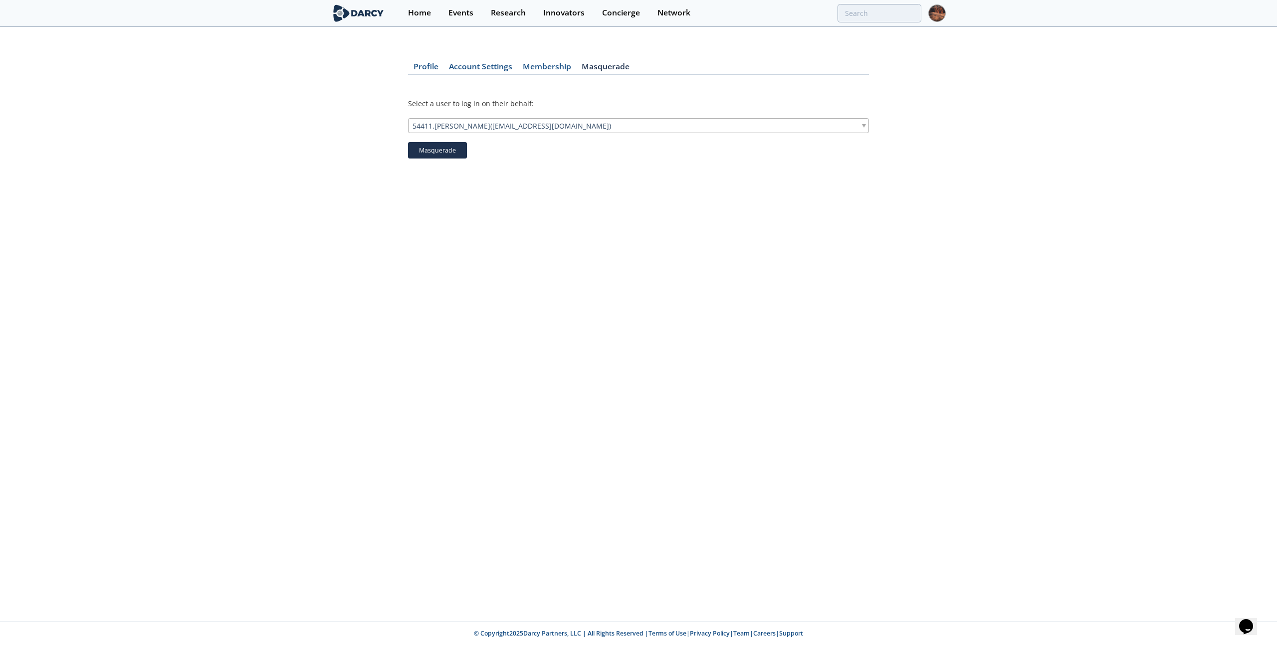
click at [435, 149] on button "Masquerade" at bounding box center [437, 150] width 59 height 17
